Goal: Ask a question: Seek information or help from site administrators or community

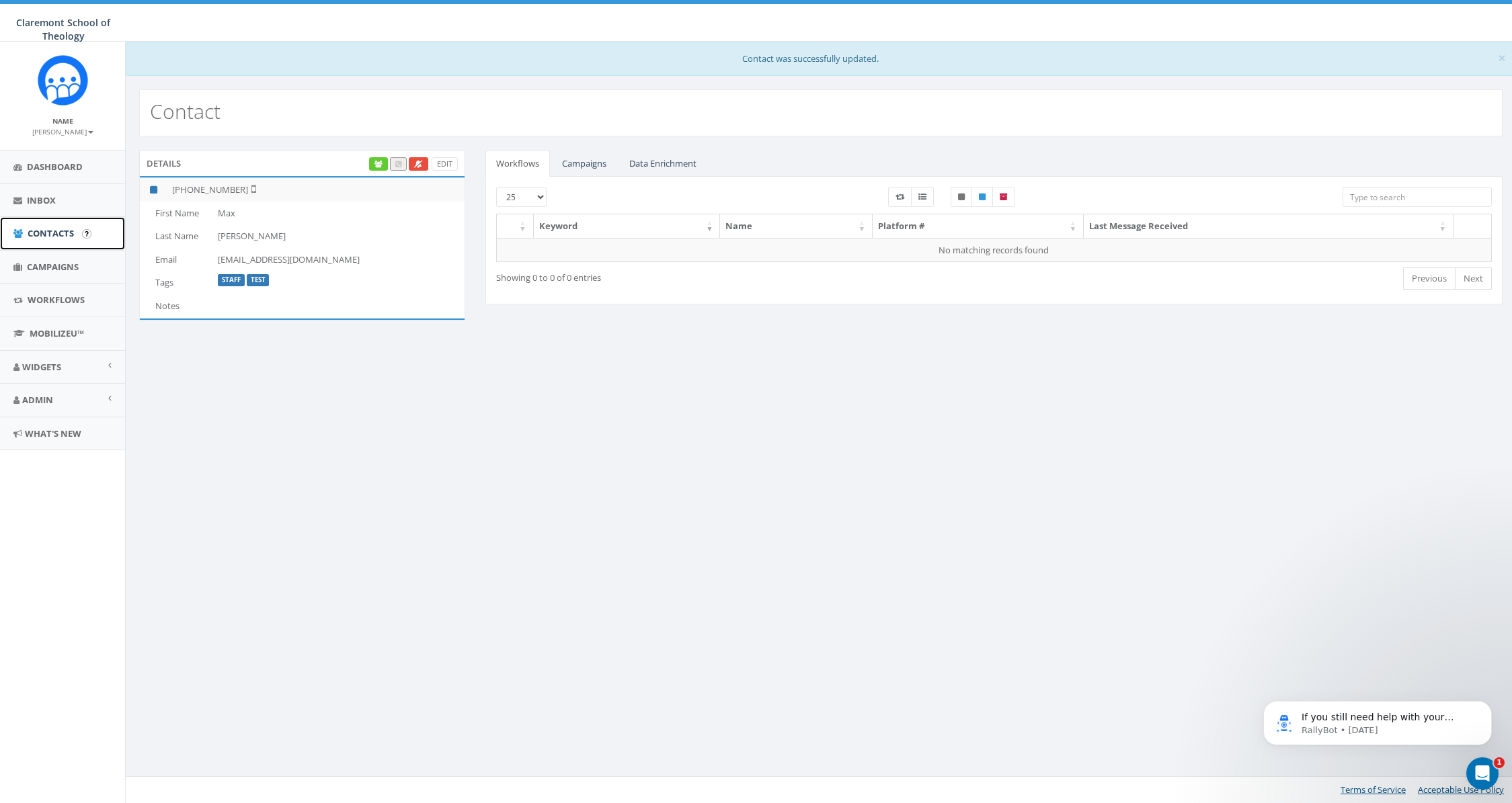
click at [36, 233] on span "Contacts" at bounding box center [51, 233] width 47 height 12
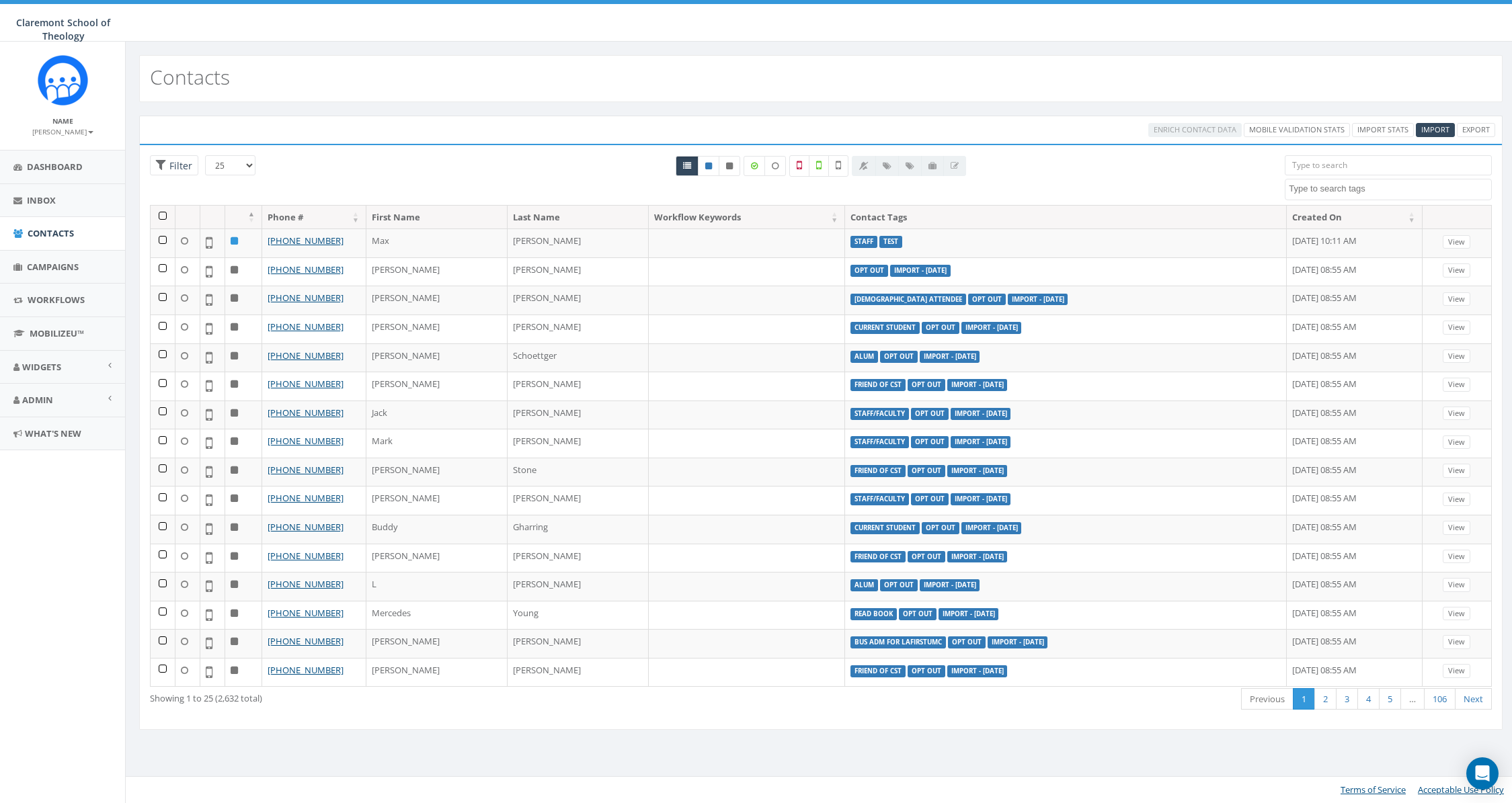
select select
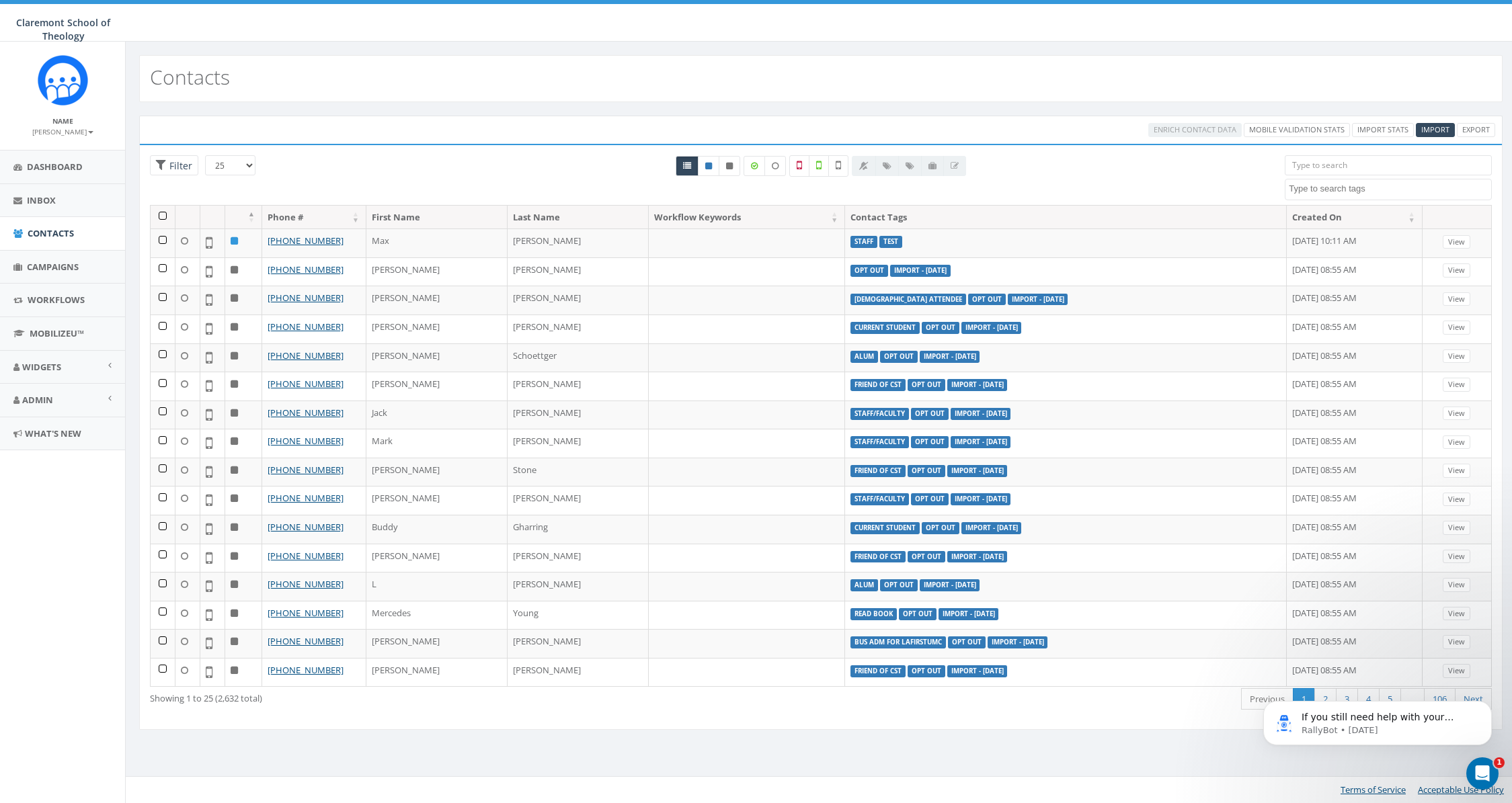
click at [1325, 189] on textarea "Search" at bounding box center [1390, 189] width 202 height 12
type textarea "import"
select select "Import - [DATE]"
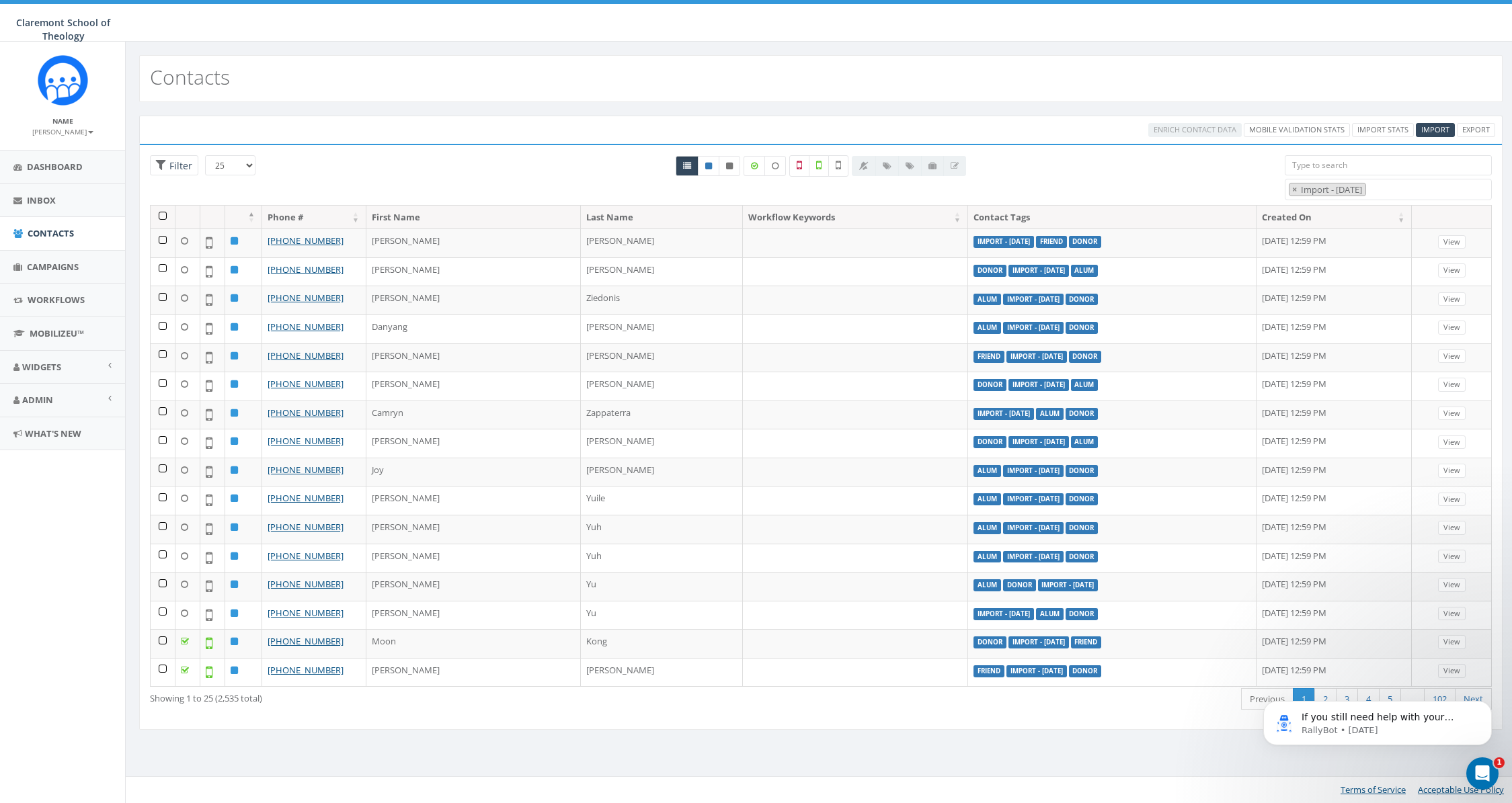
click at [234, 159] on select "25 50 100" at bounding box center [230, 165] width 51 height 20
select select "100"
click at [205, 155] on select "25 50 100" at bounding box center [230, 165] width 51 height 20
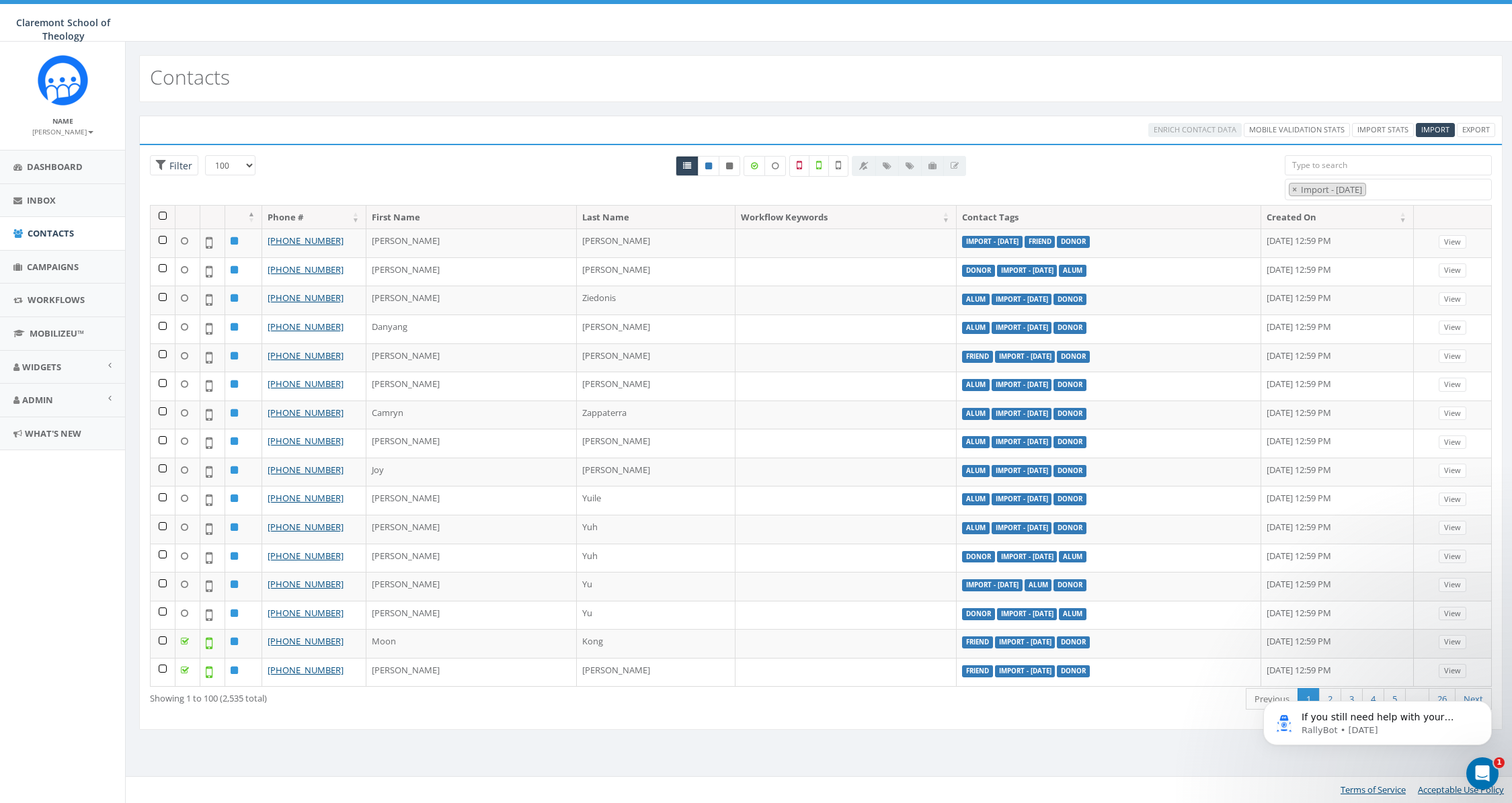
click at [162, 216] on th at bounding box center [163, 217] width 24 height 24
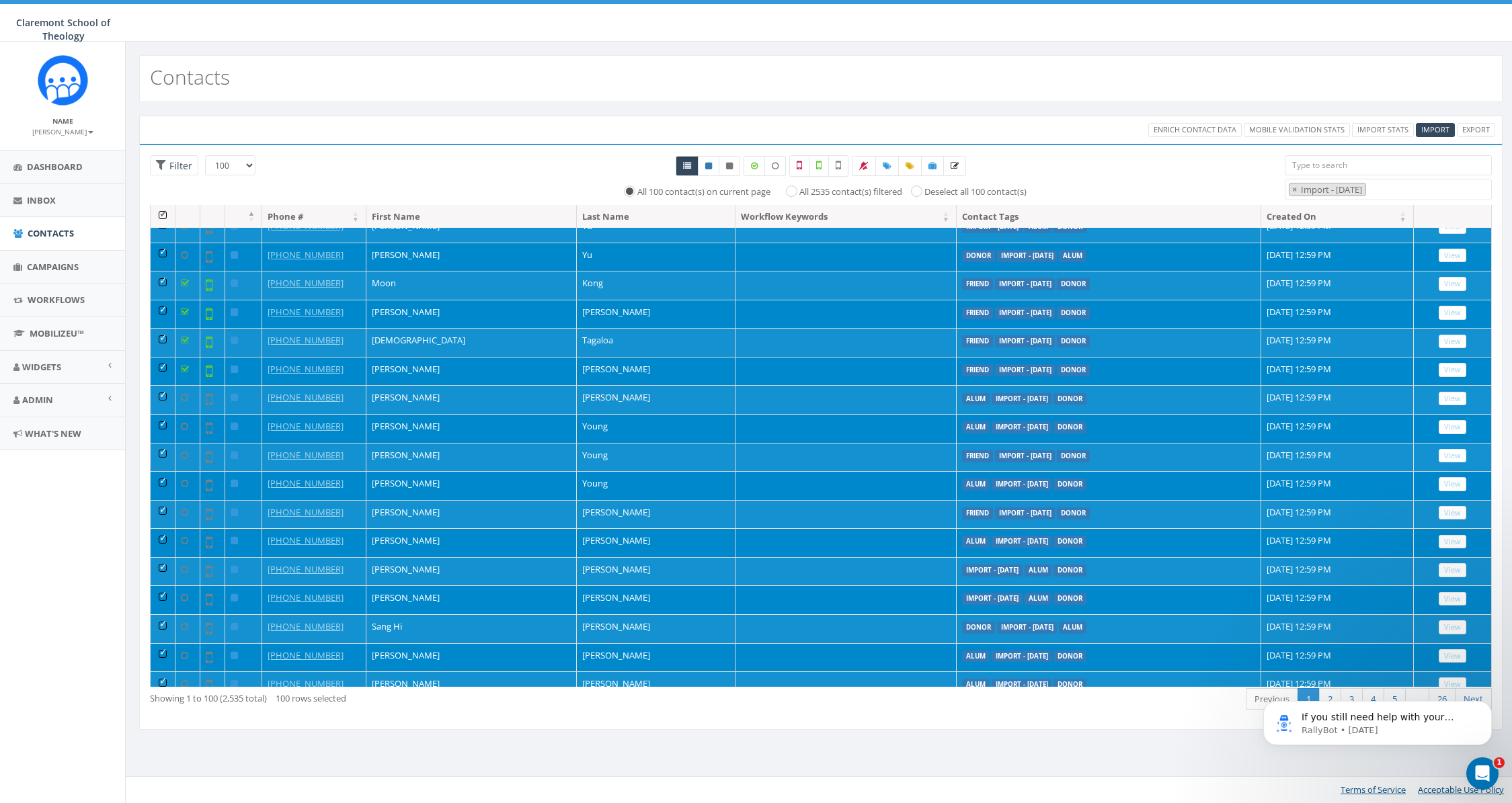
scroll to position [0, 0]
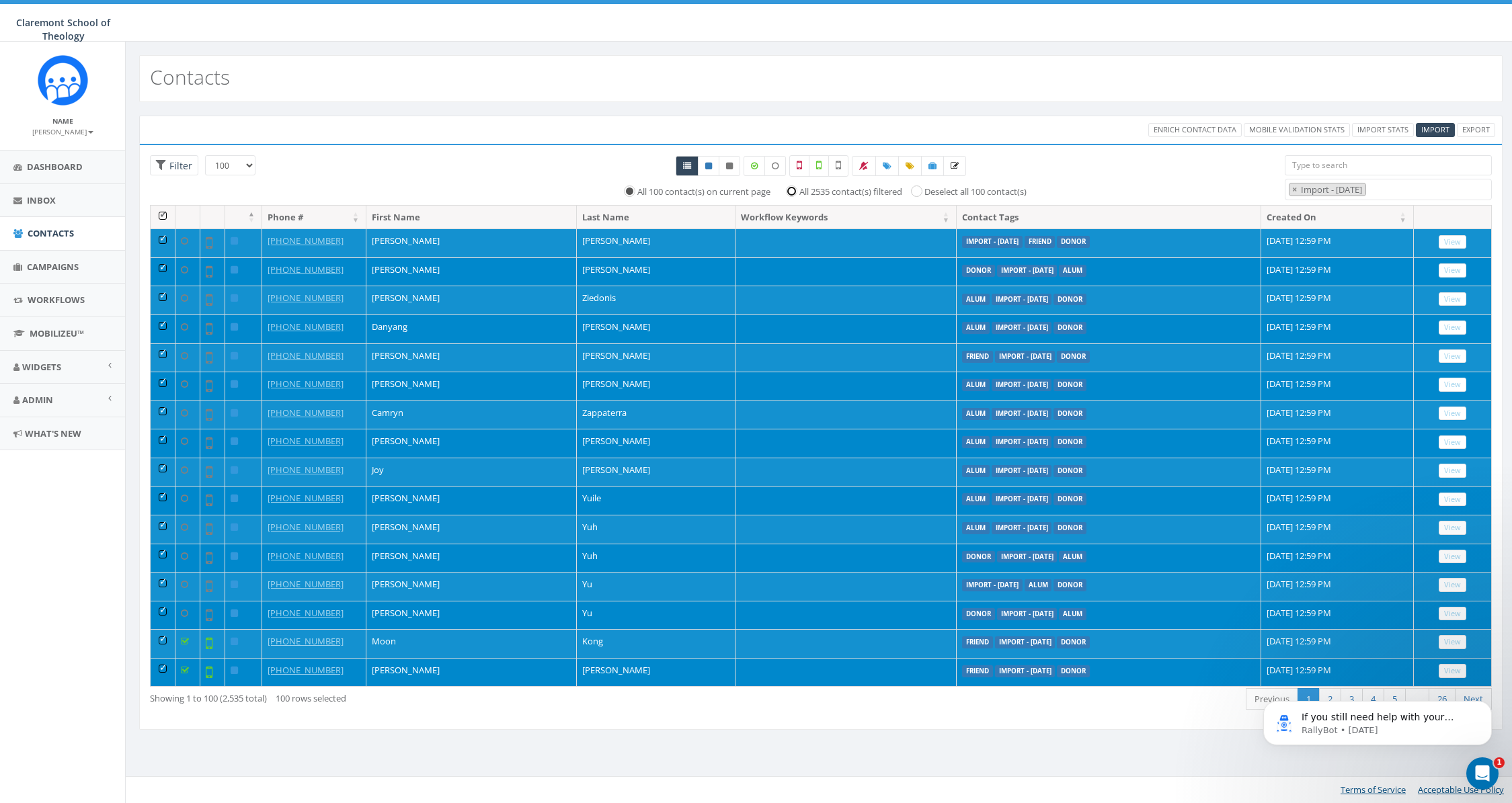
click at [791, 193] on input "All 2535 contact(s) filtered" at bounding box center [795, 190] width 8 height 8
radio input "true"
click at [1388, 727] on p "RallyBot • 1d ago" at bounding box center [1388, 730] width 174 height 12
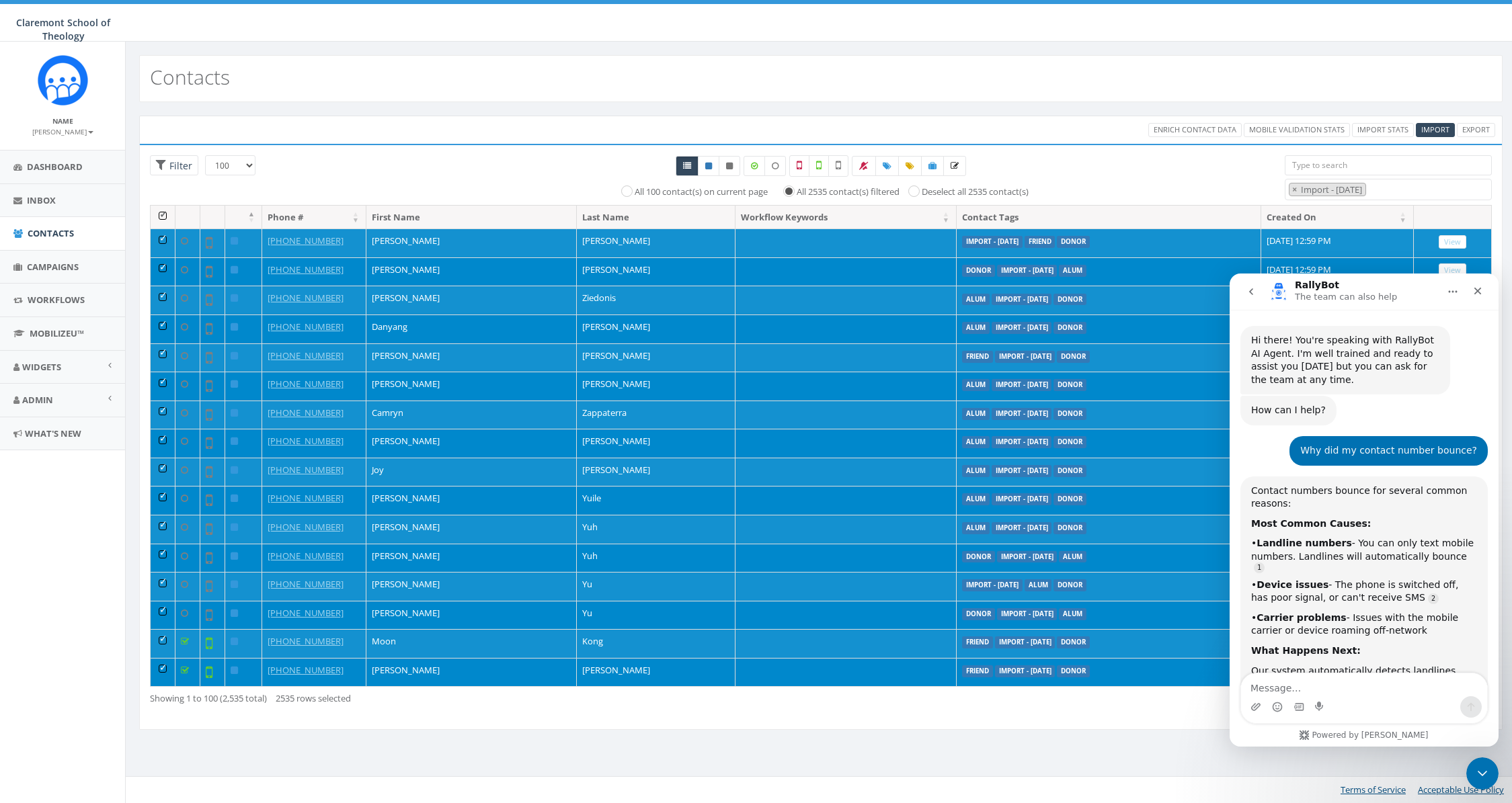
scroll to position [15, 0]
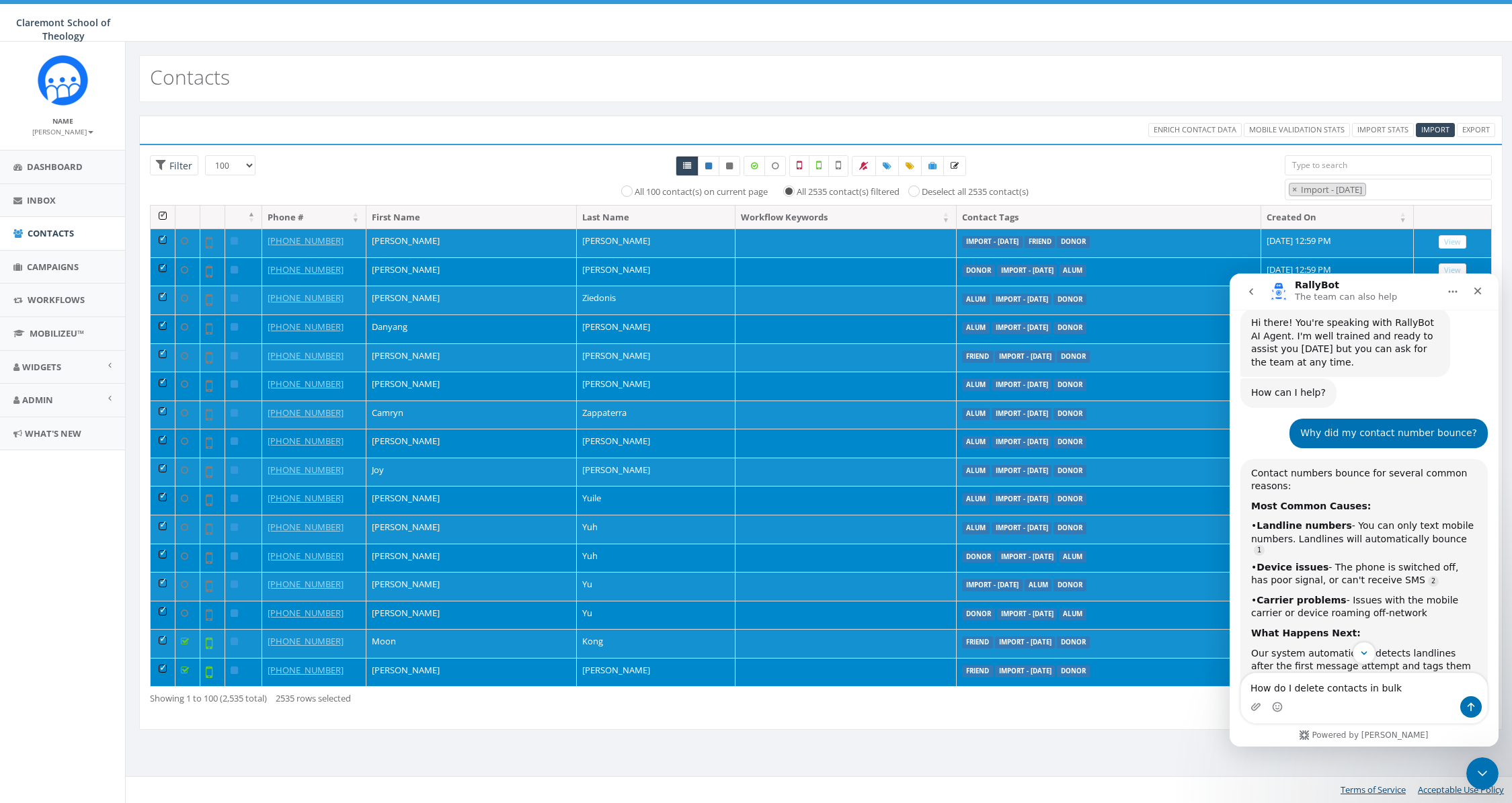
type textarea "How do I delete contacts in bulk?"
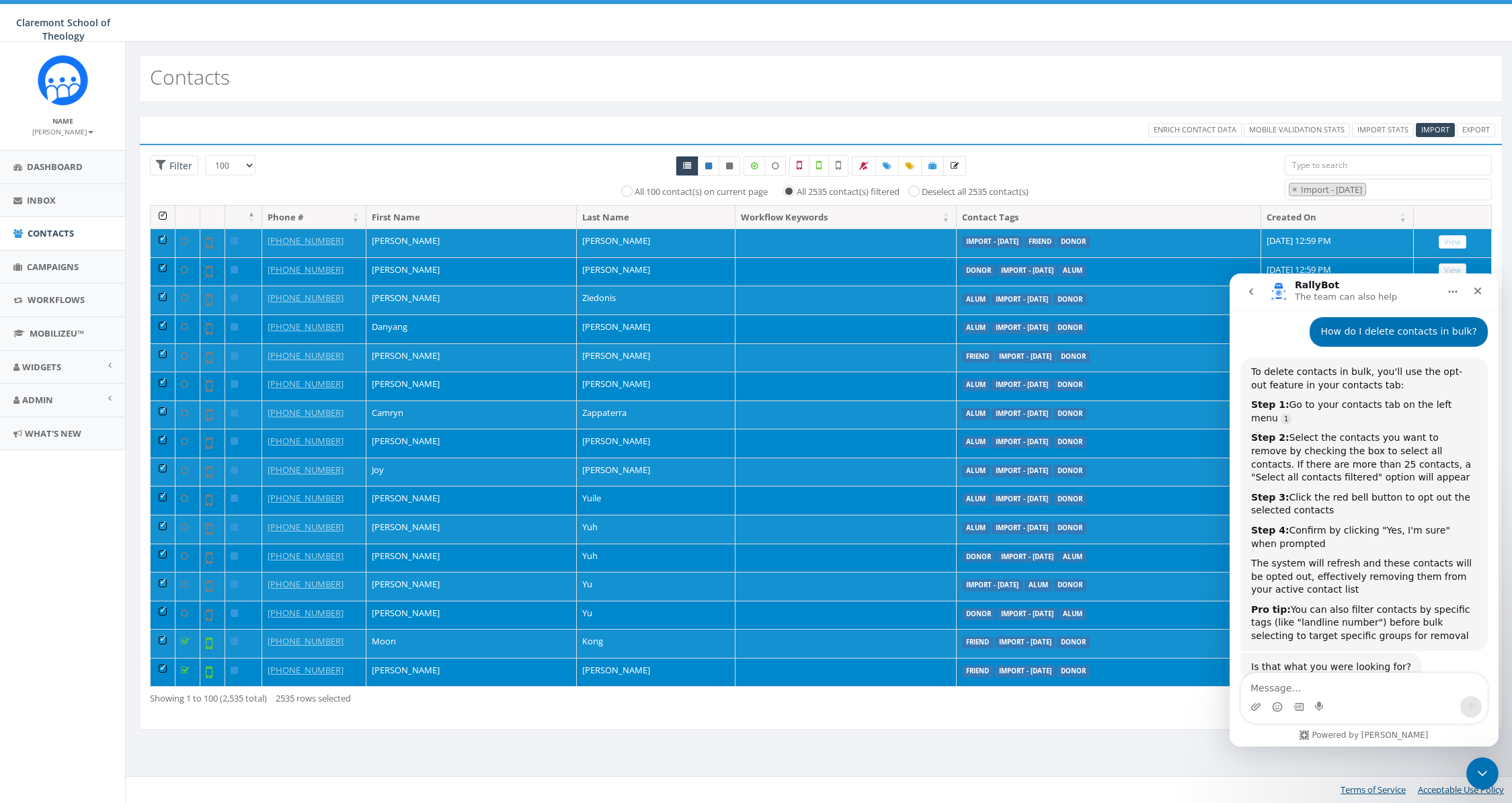
scroll to position [713, 0]
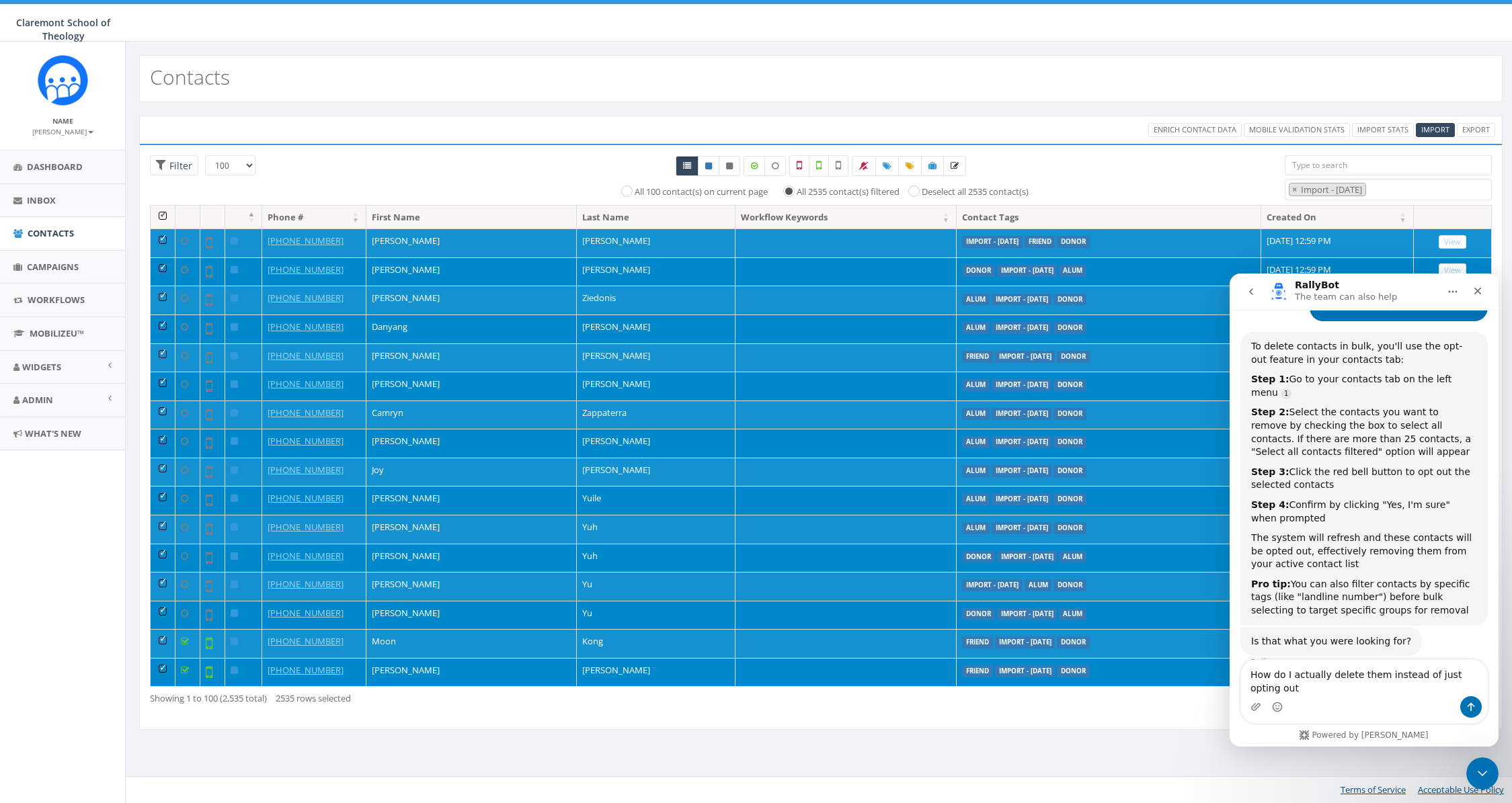
type textarea "How do I actually delete them instead of just opting out?"
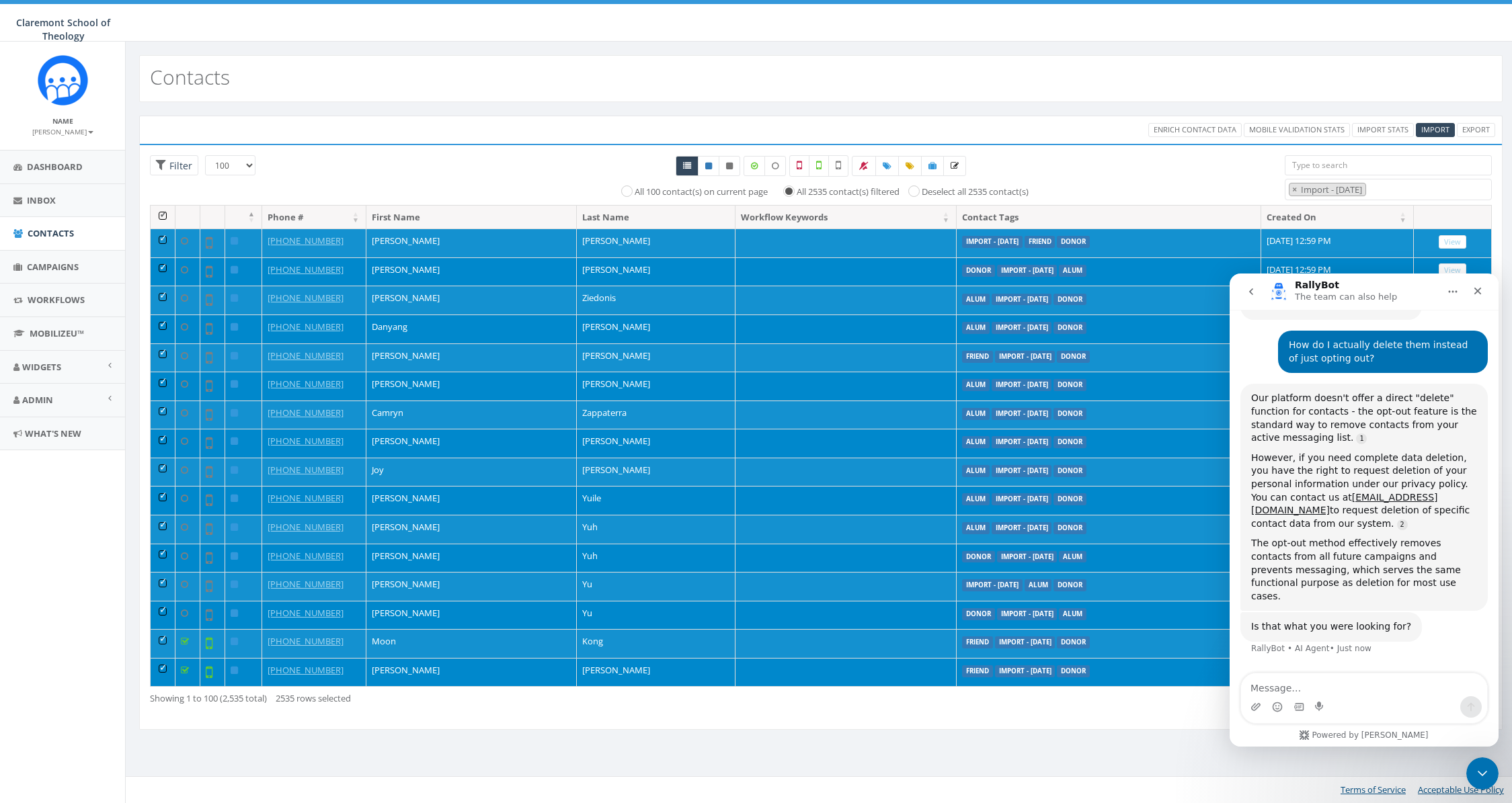
scroll to position [24, 0]
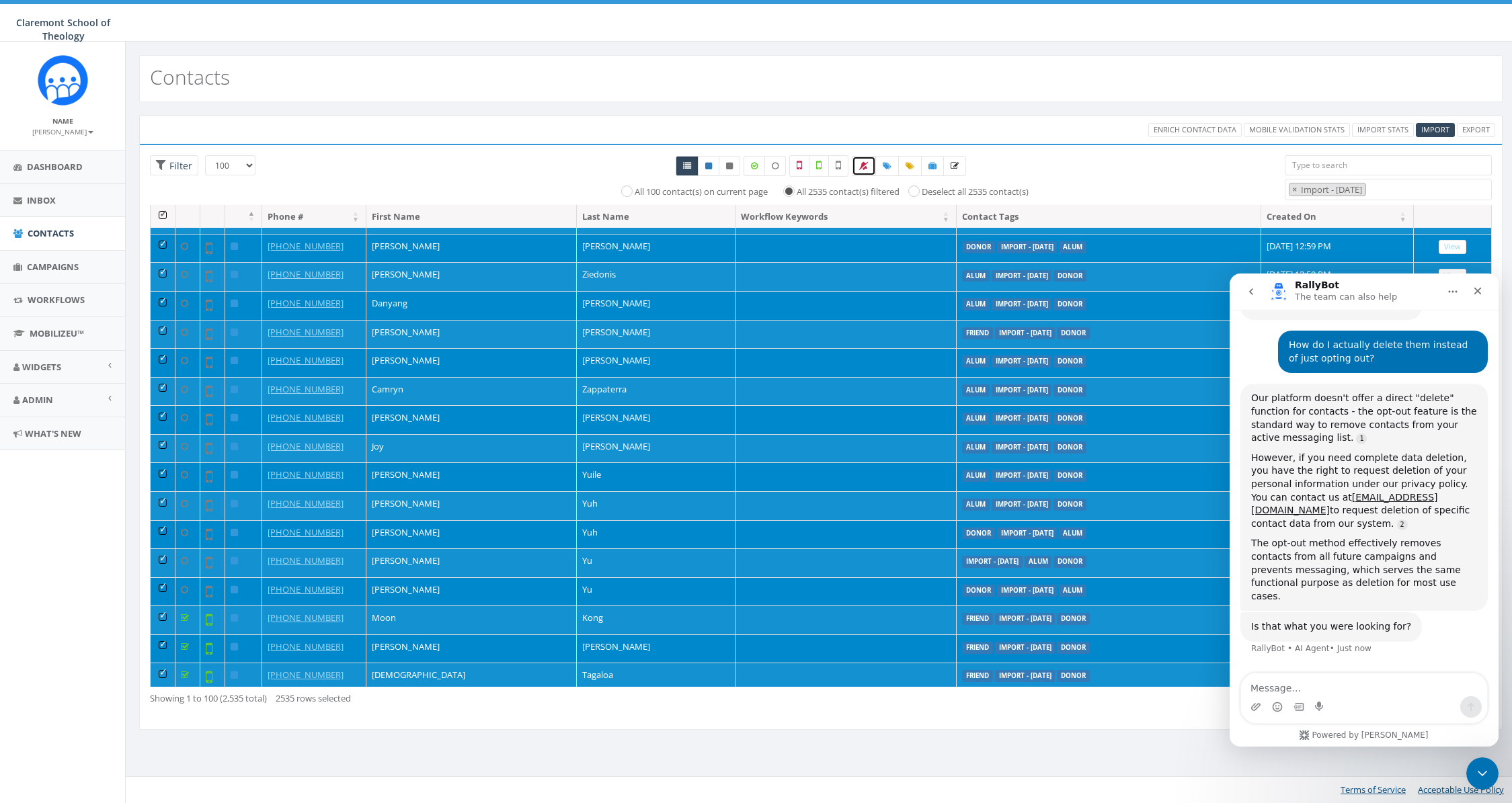
click at [861, 165] on icon at bounding box center [864, 166] width 9 height 8
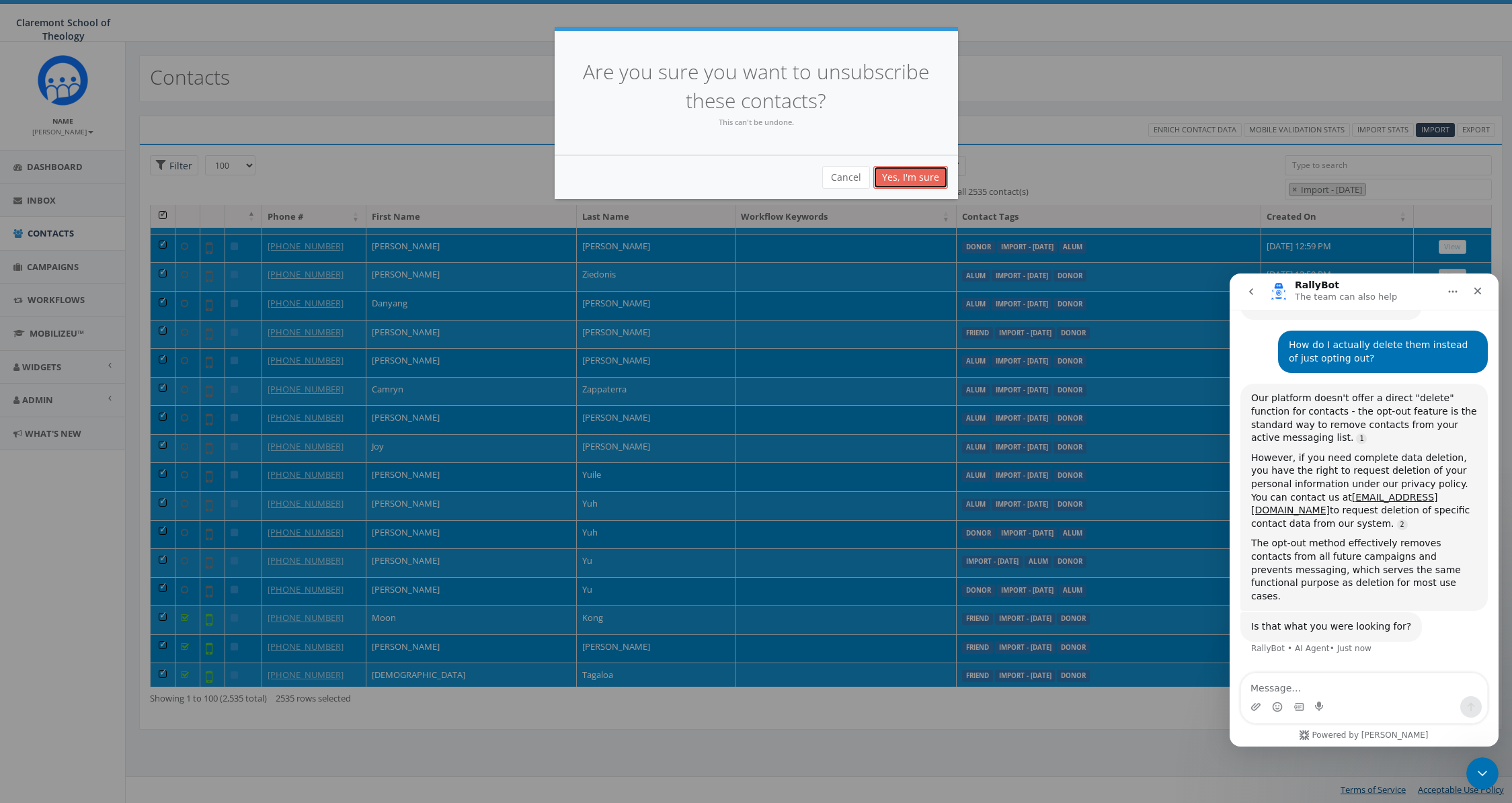
click at [925, 180] on link "Yes, I'm sure" at bounding box center [910, 178] width 74 height 23
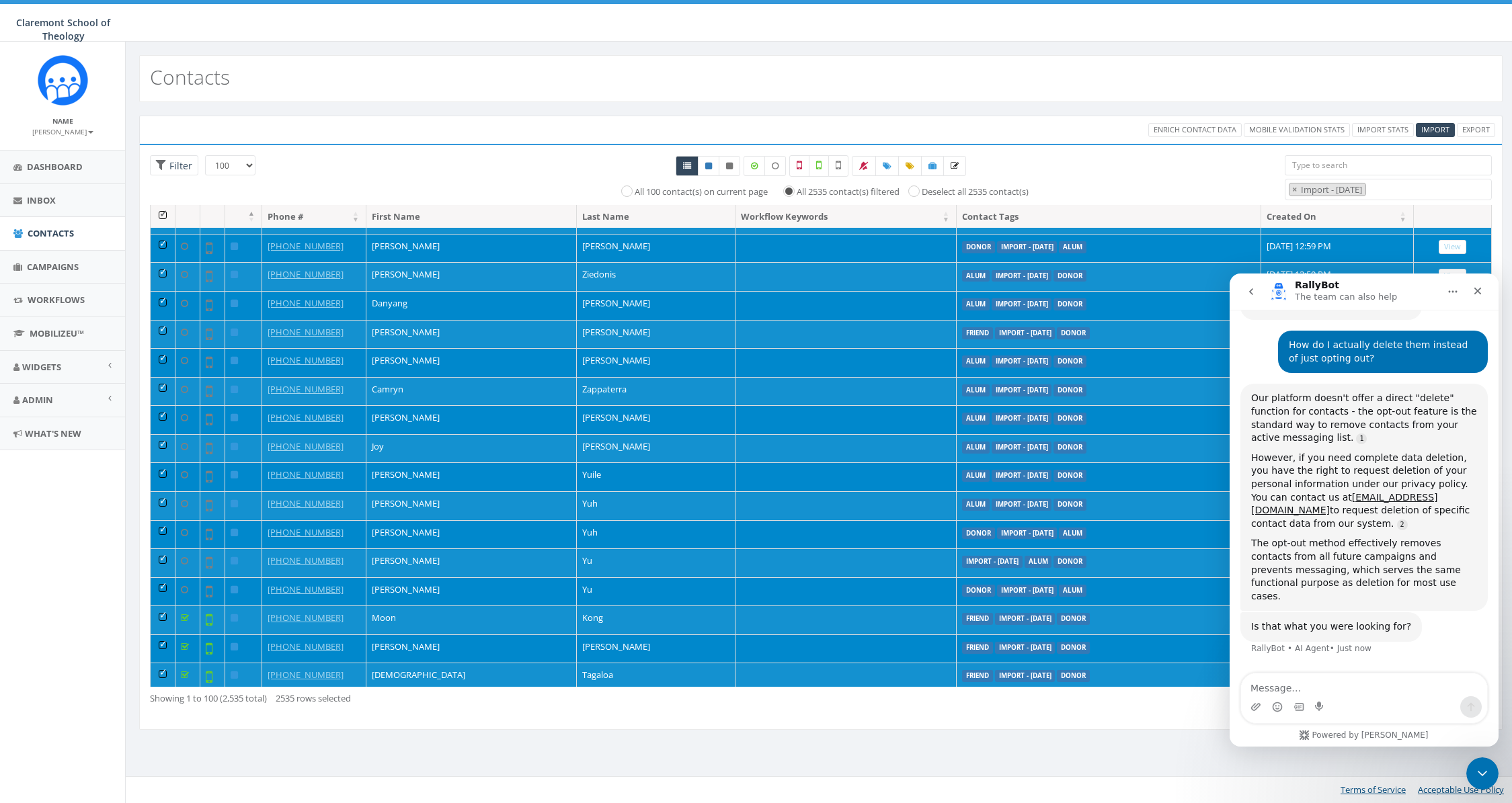
click at [1388, 103] on div "Enrich Contact Data Mobile Validation Stats Import Stats Import Export Loading …" at bounding box center [821, 431] width 1390 height 658
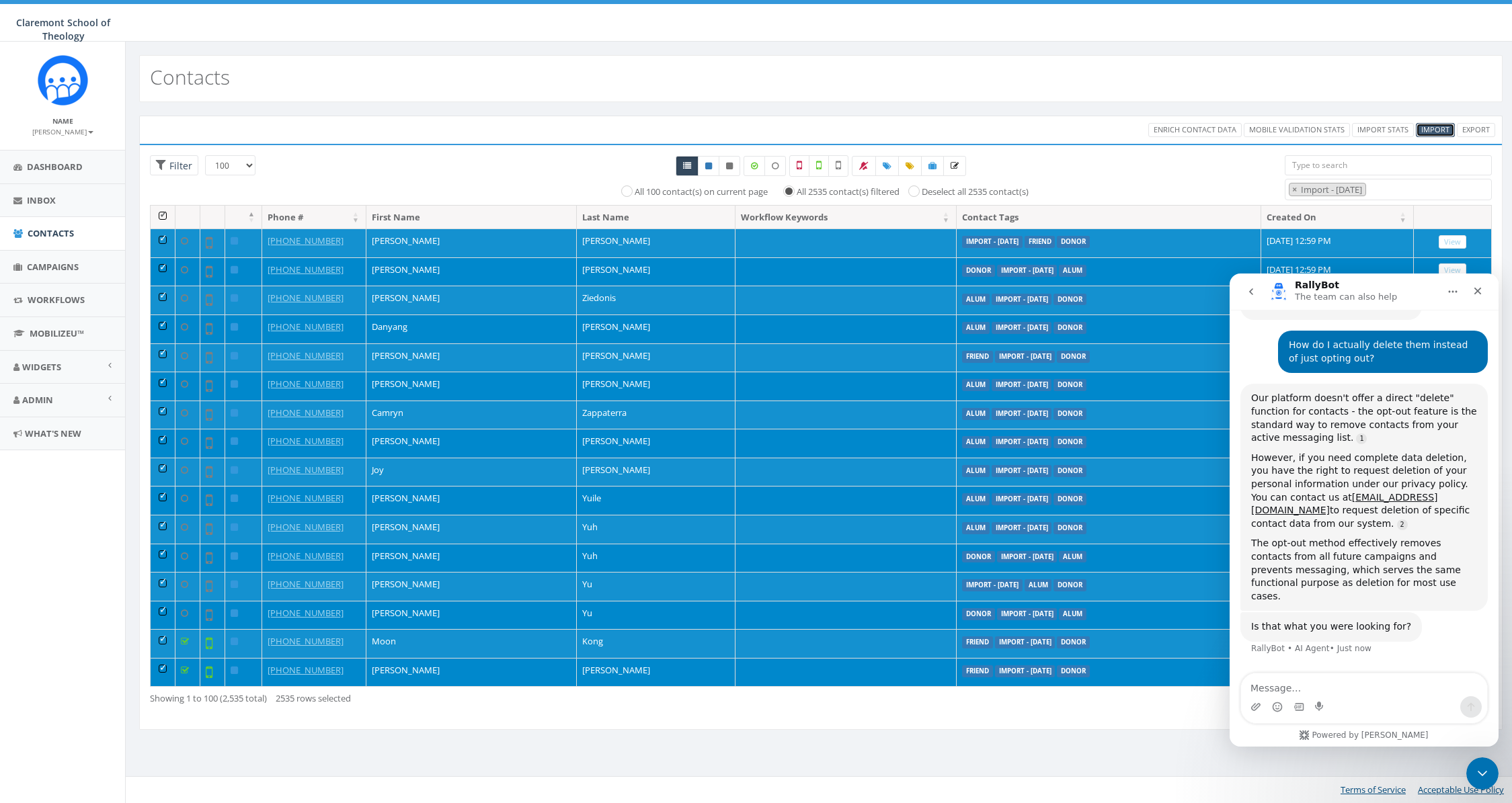
click at [1435, 132] on span "Import" at bounding box center [1435, 129] width 28 height 10
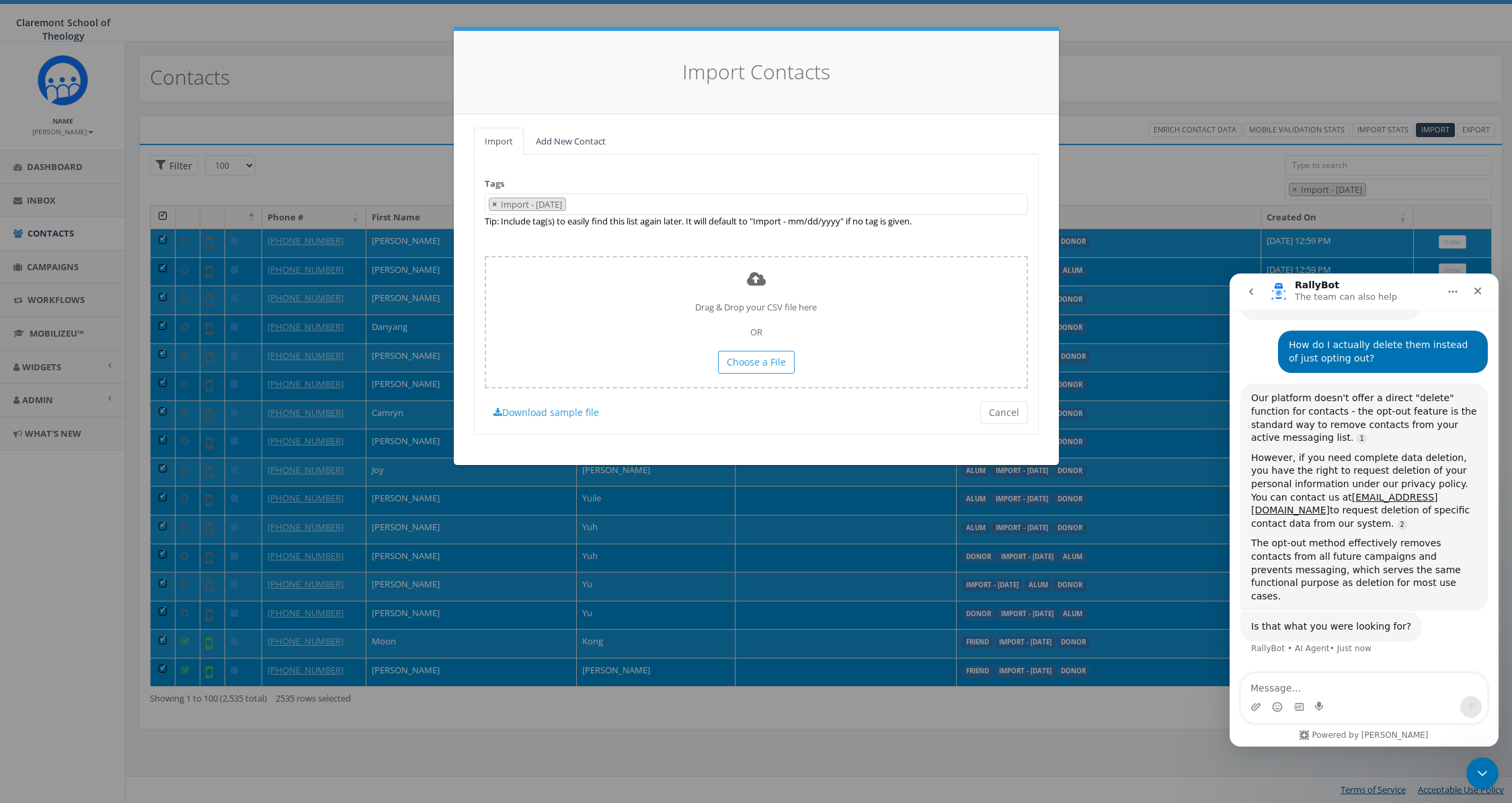
click at [492, 204] on span "×" at bounding box center [495, 204] width 5 height 12
select select
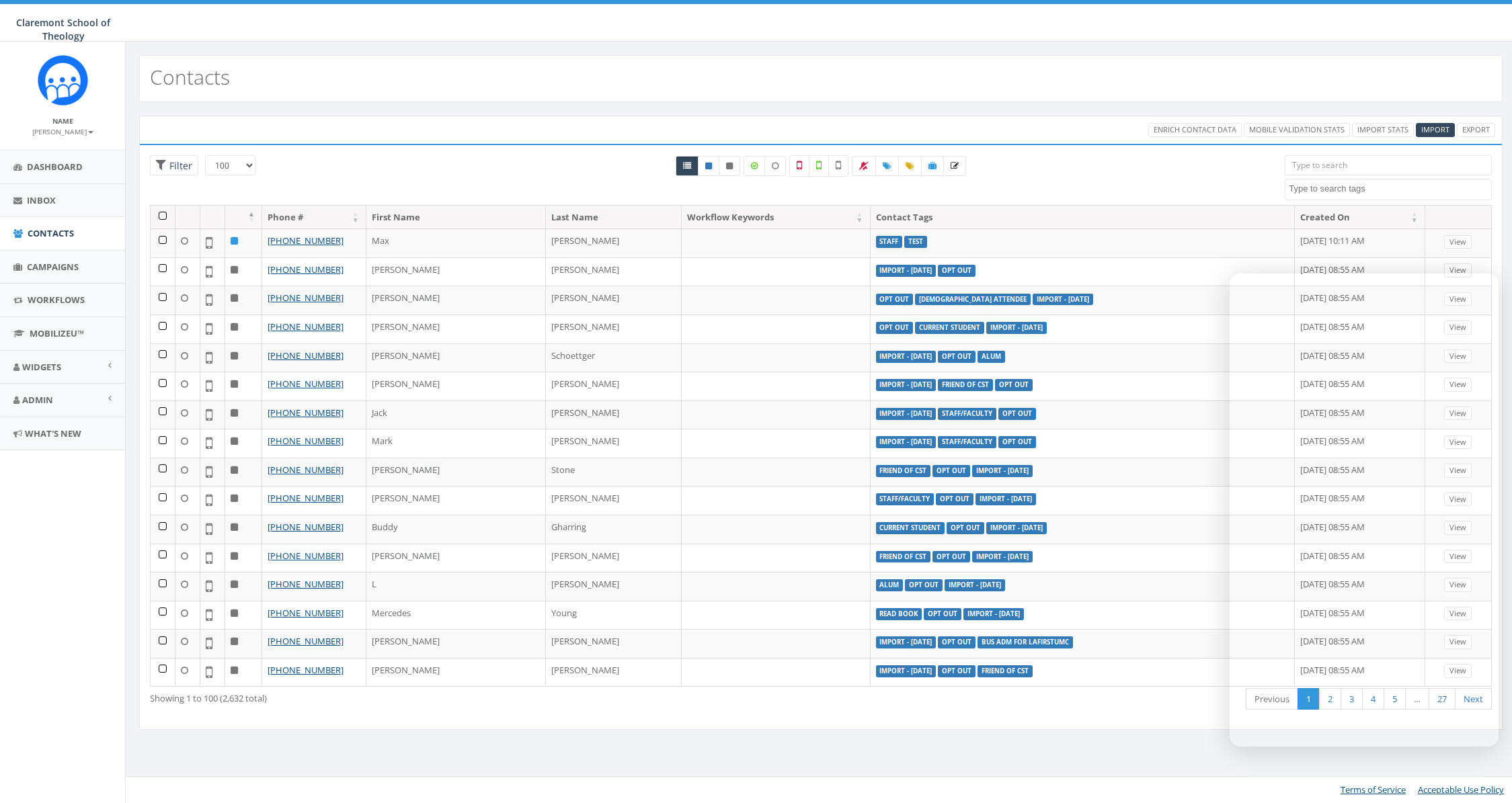
select select "100"
select select
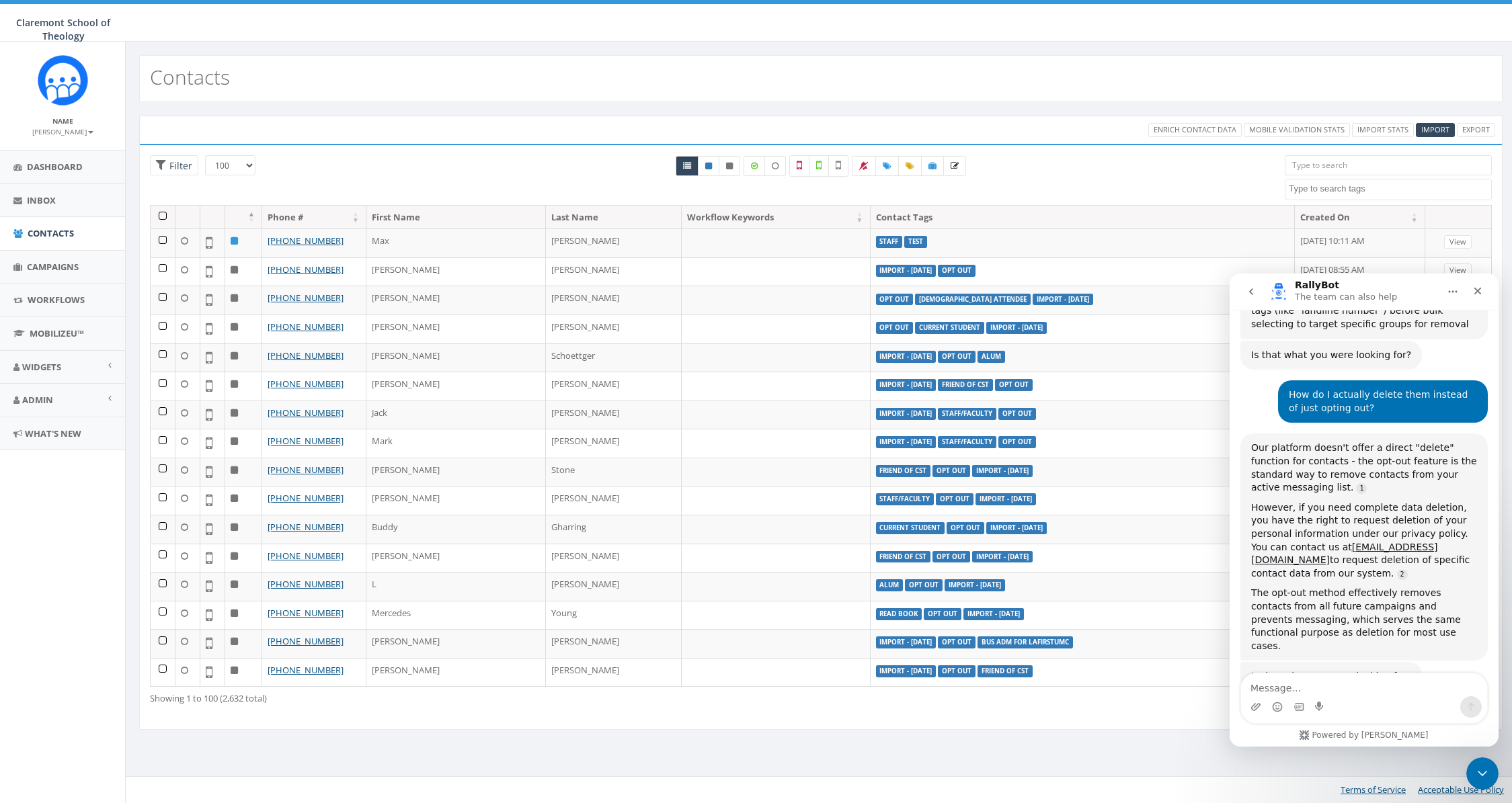
scroll to position [1016, 0]
click at [1295, 681] on textarea "Message…" at bounding box center [1363, 685] width 246 height 23
type textarea "d"
type textarea "are you able to text international numbers?"
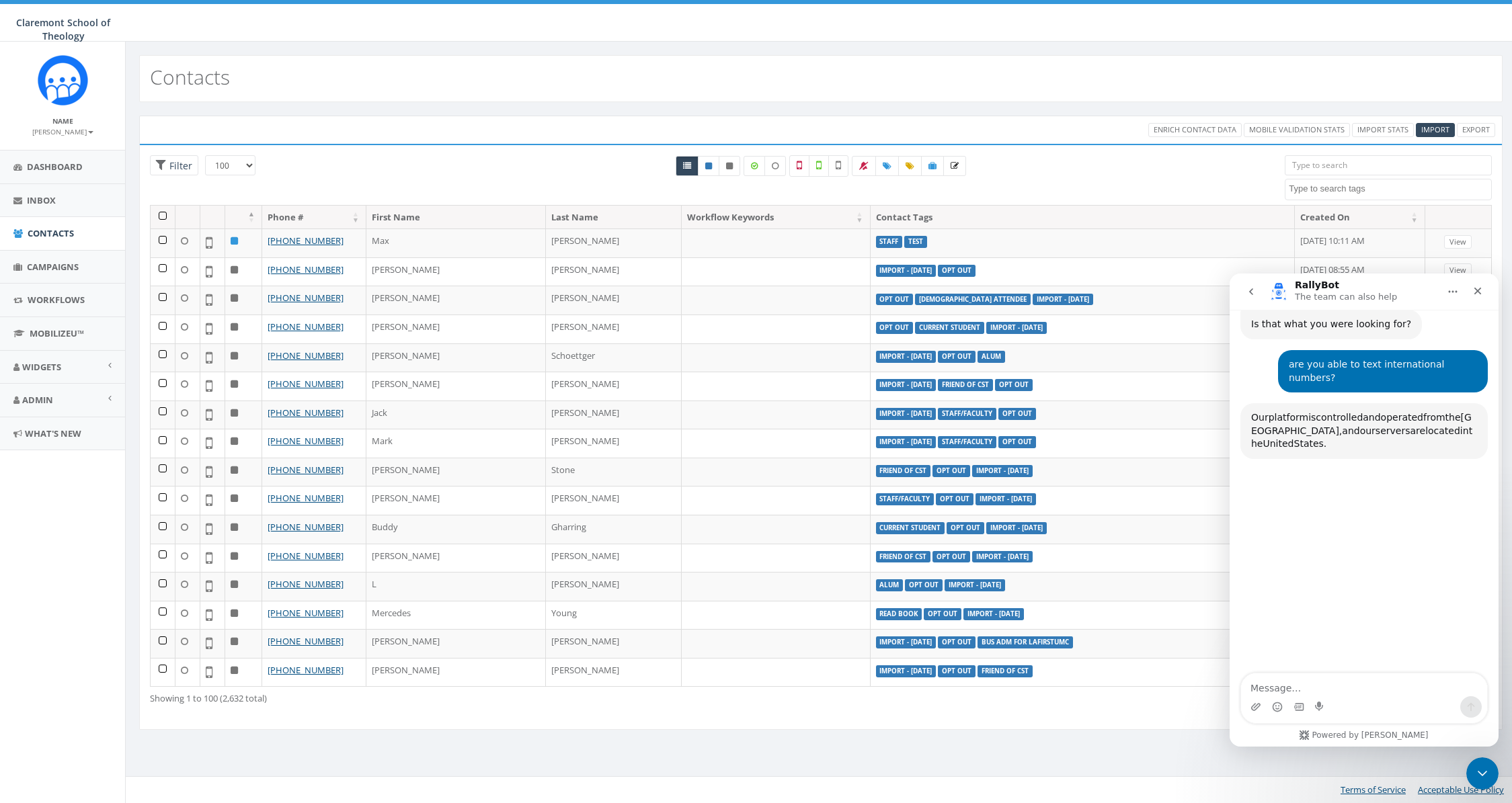
scroll to position [1365, 0]
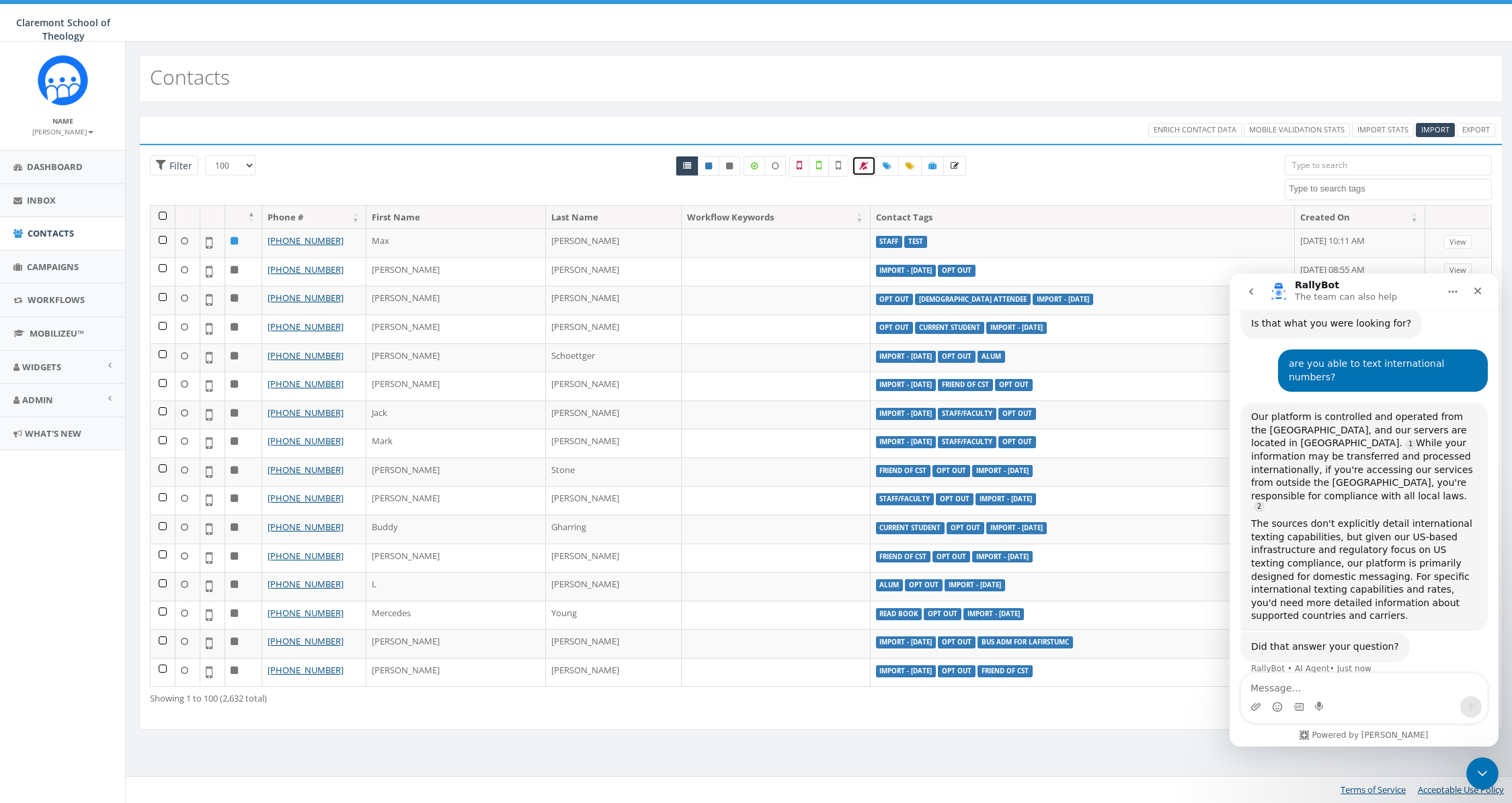
click at [864, 169] on icon at bounding box center [864, 166] width 9 height 8
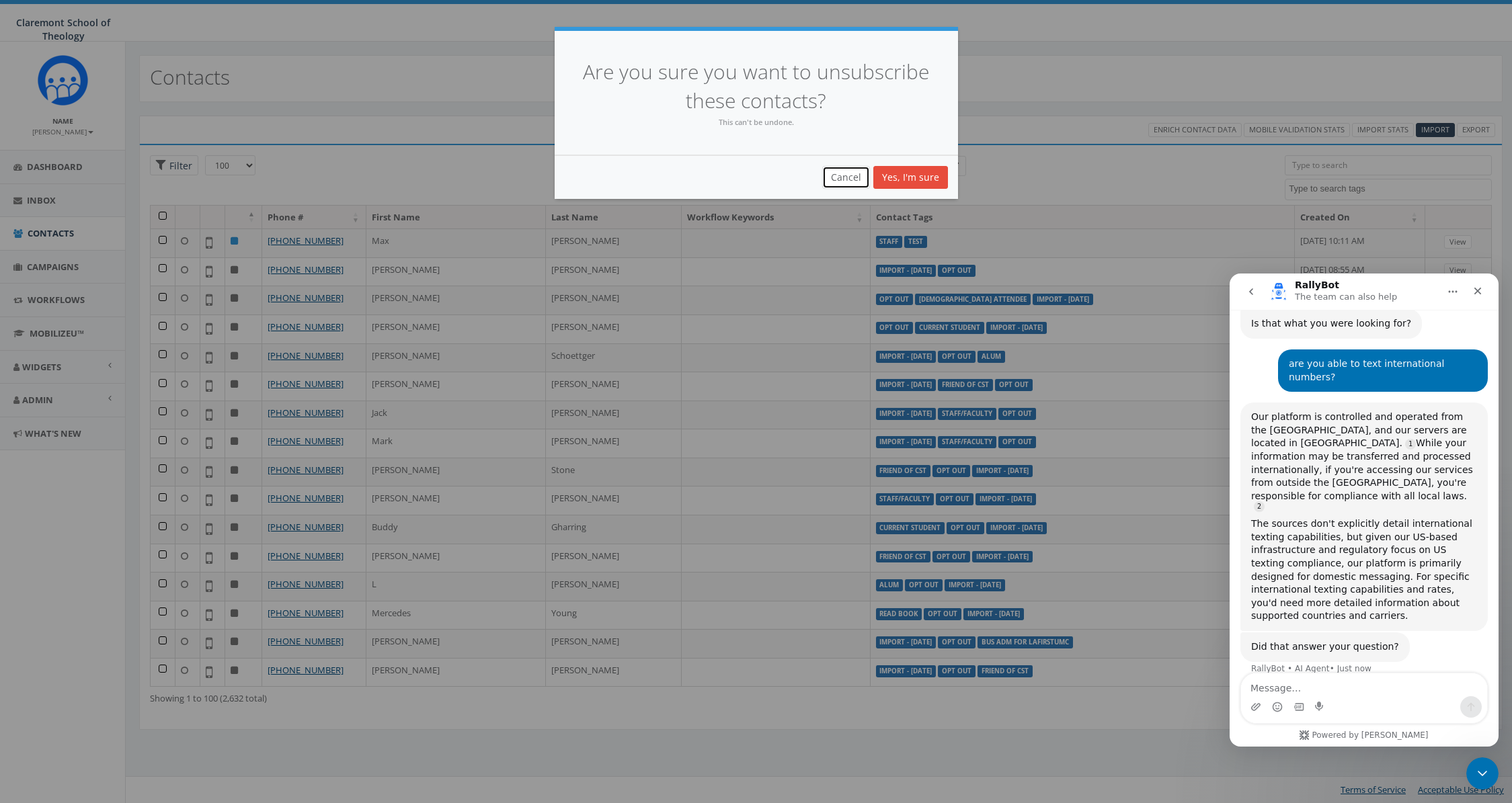
click at [837, 179] on button "Cancel" at bounding box center [846, 178] width 47 height 23
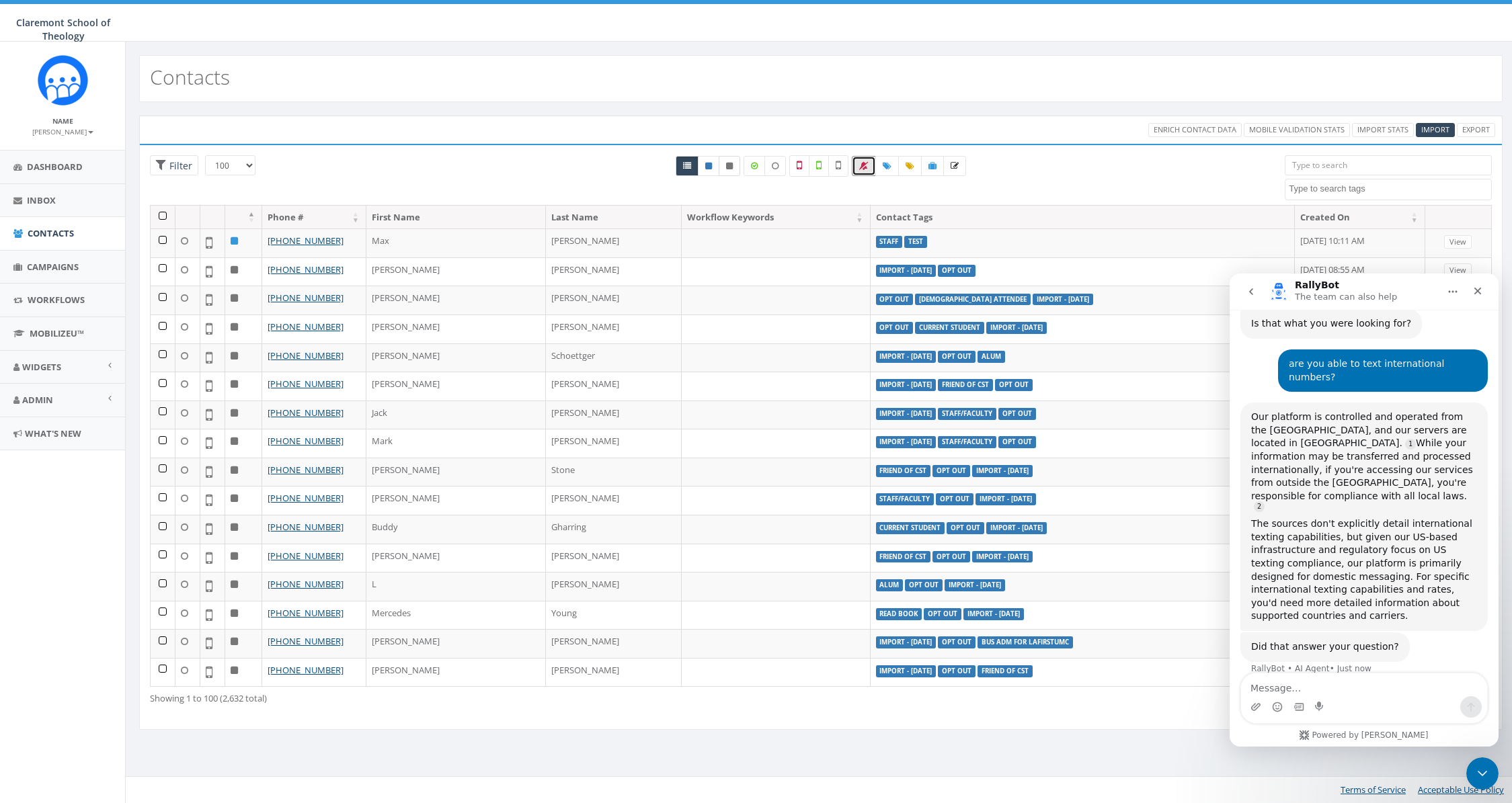
click at [735, 168] on link at bounding box center [730, 166] width 21 height 20
radio input "true"
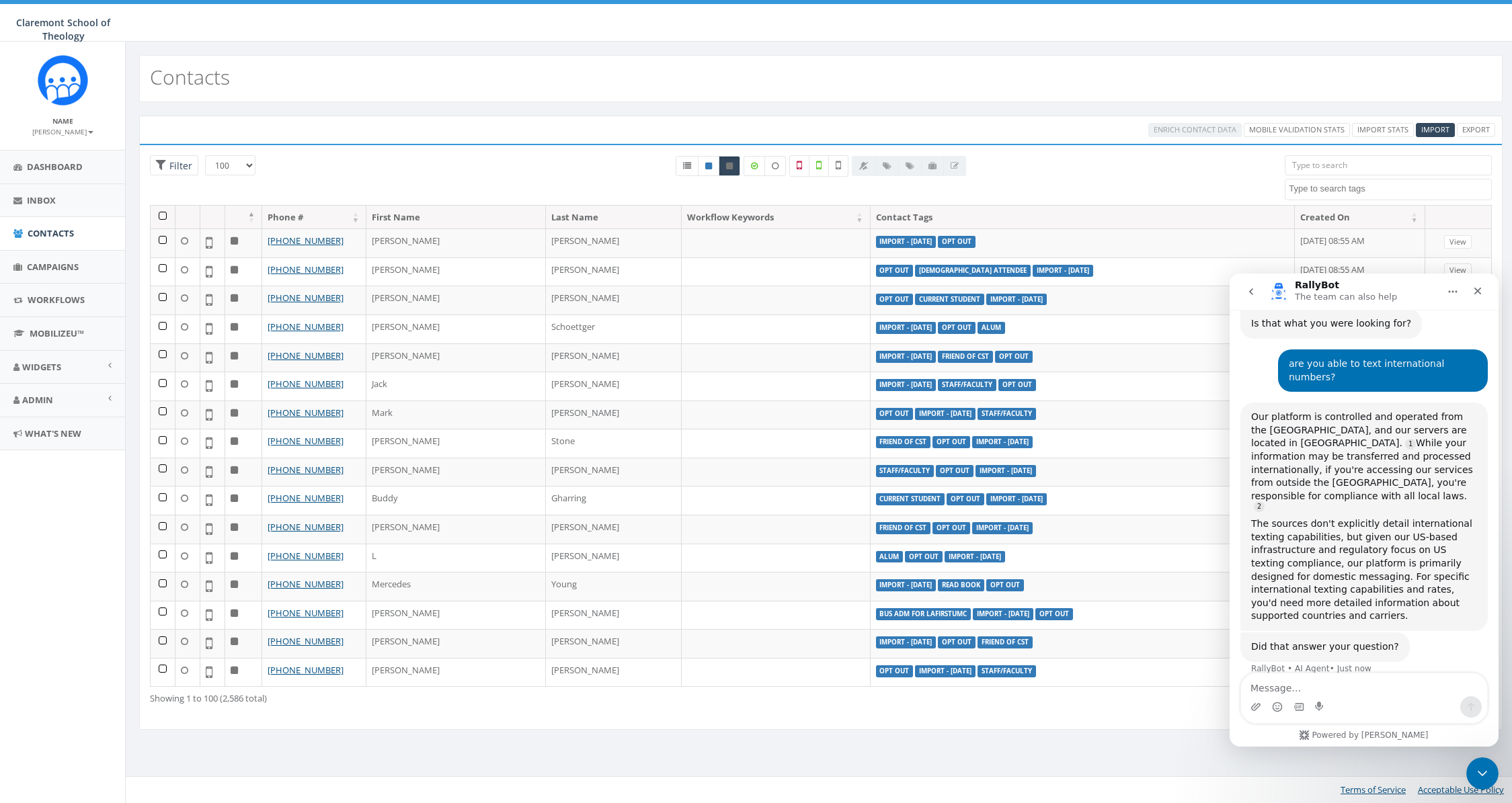
click at [1366, 183] on textarea "Search" at bounding box center [1390, 189] width 202 height 12
type textarea "import"
select select "Import - [DATE]"
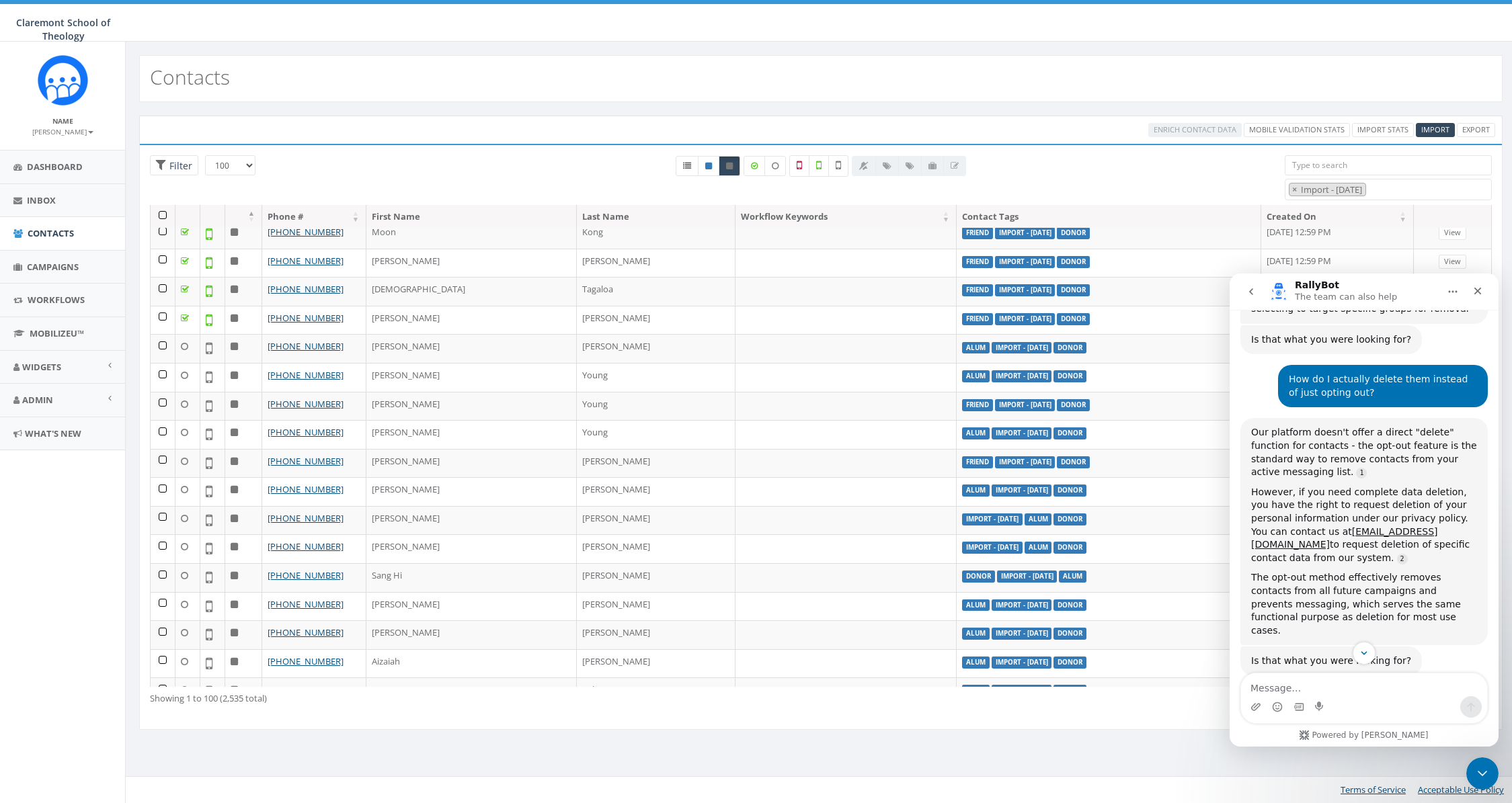
scroll to position [1030, 0]
